Goal: Task Accomplishment & Management: Manage account settings

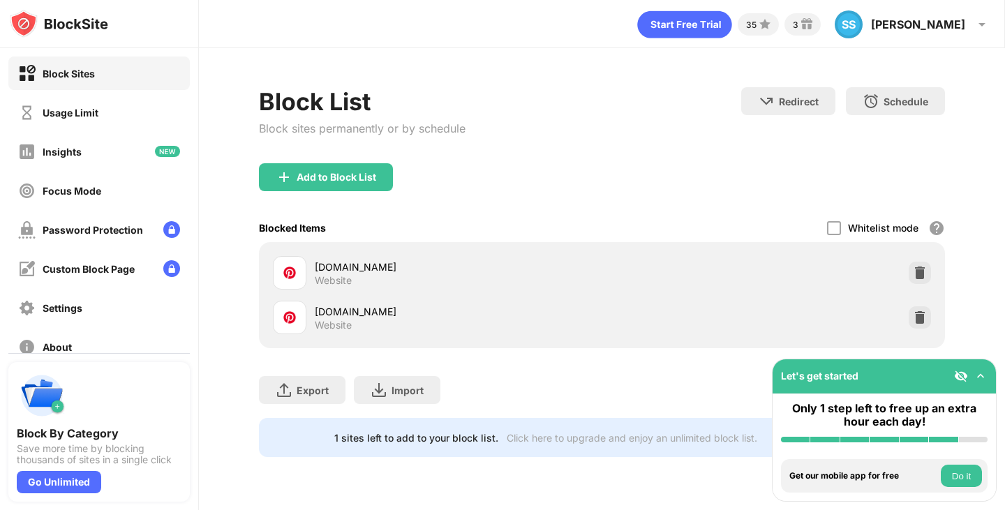
drag, startPoint x: 912, startPoint y: 337, endPoint x: 920, endPoint y: 276, distance: 61.3
click at [920, 276] on div "[DOMAIN_NAME] Website [DOMAIN_NAME] Website" at bounding box center [601, 294] width 668 height 89
click at [920, 276] on img at bounding box center [920, 273] width 14 height 14
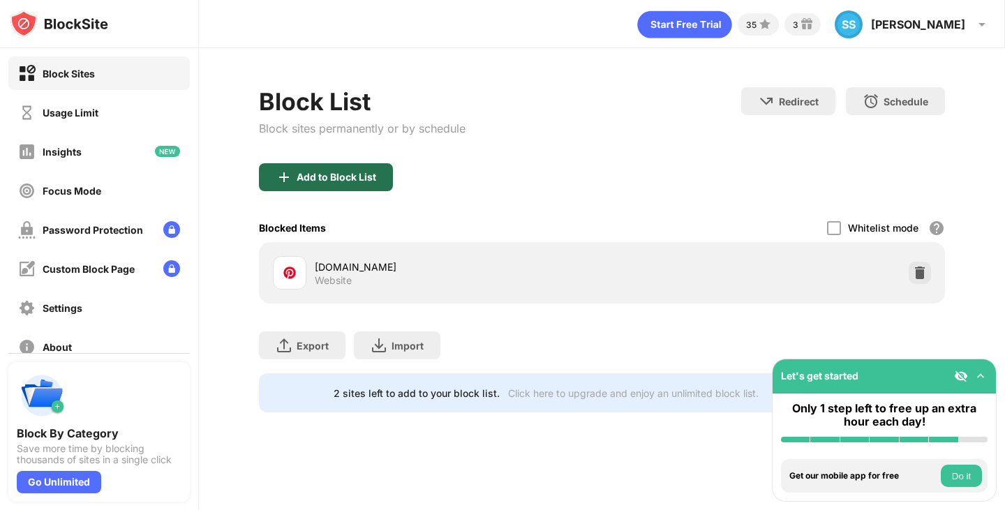
click at [352, 185] on div "Add to Block List" at bounding box center [326, 177] width 134 height 28
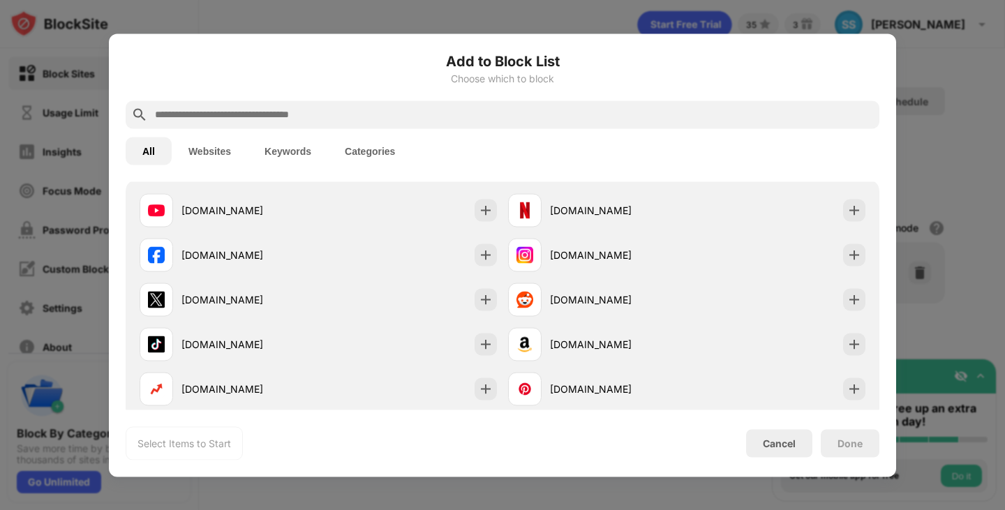
scroll to position [230, 0]
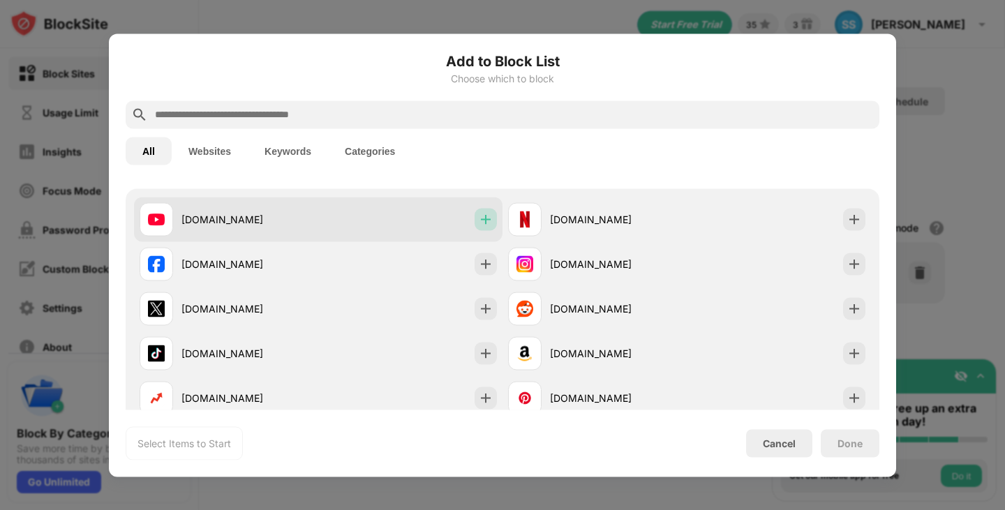
click at [486, 222] on img at bounding box center [486, 219] width 14 height 14
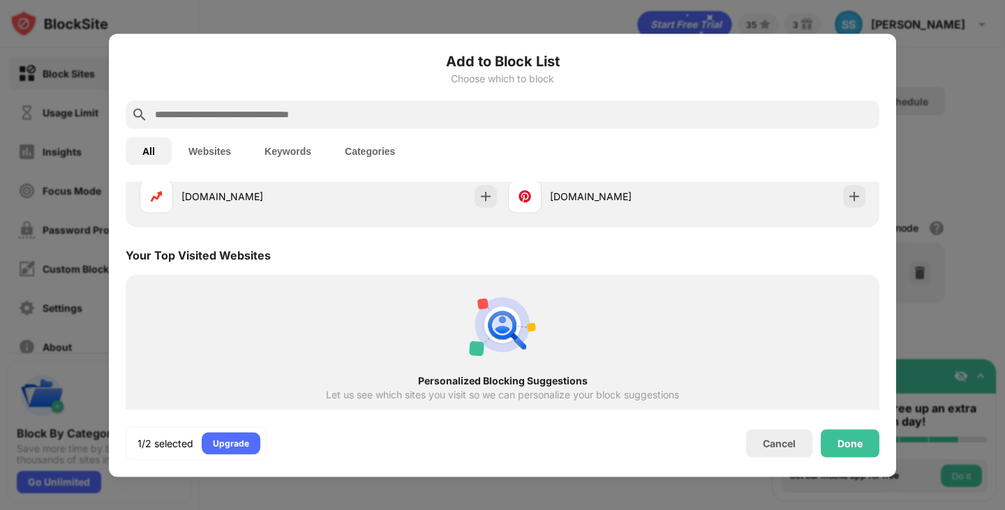
scroll to position [435, 0]
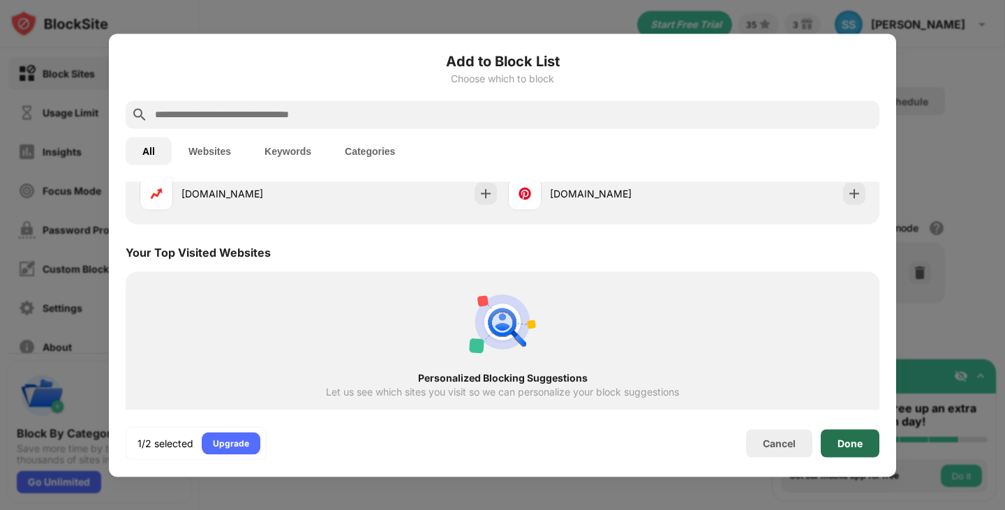
click at [846, 440] on div "Done" at bounding box center [849, 442] width 25 height 11
